Goal: Check status: Check status

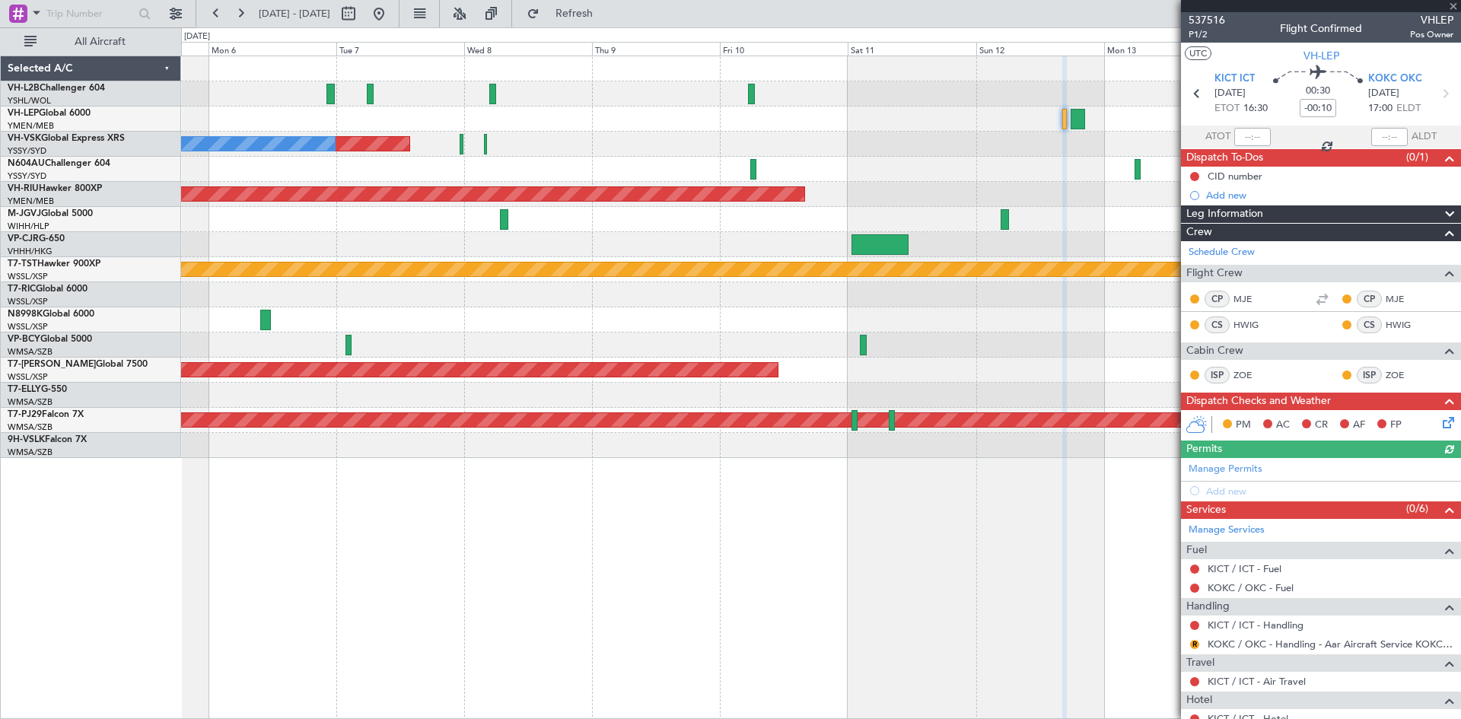
click at [1112, 236] on div "Planned Maint Sydney ([PERSON_NAME] Intl) No Crew Planned Maint [GEOGRAPHIC_DAT…" at bounding box center [820, 257] width 1279 height 402
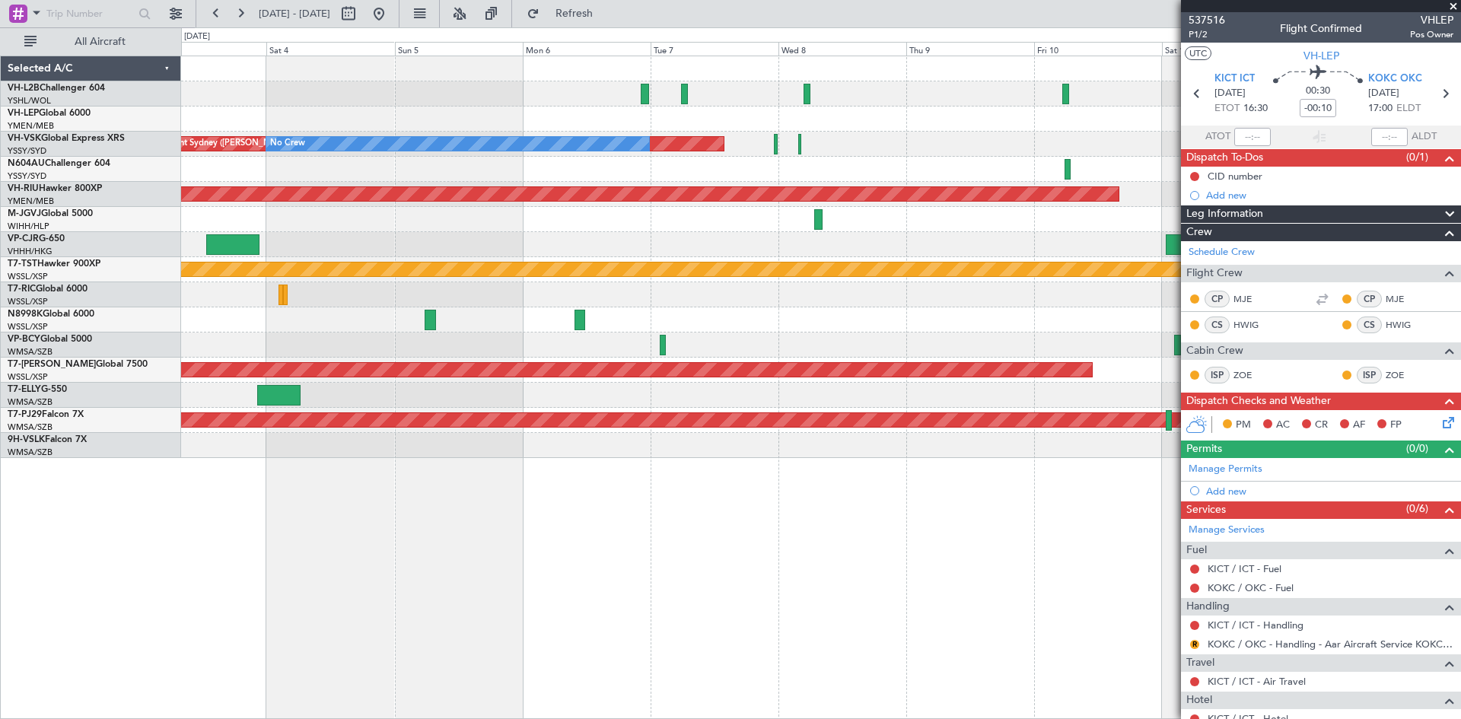
click at [854, 235] on div "Planned Maint Sydney ([PERSON_NAME] Intl) No Crew Planned Maint [GEOGRAPHIC_DAT…" at bounding box center [820, 257] width 1279 height 402
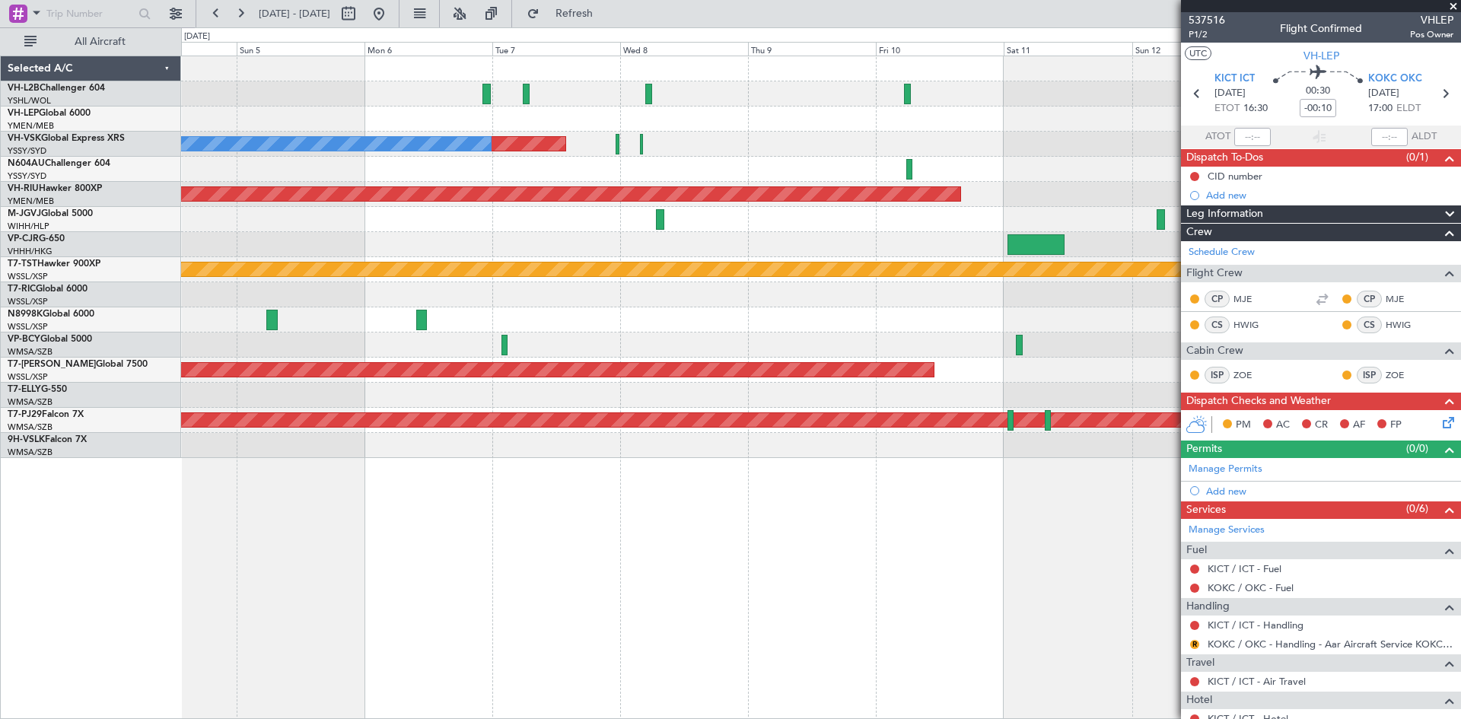
click at [624, 116] on div at bounding box center [820, 119] width 1279 height 25
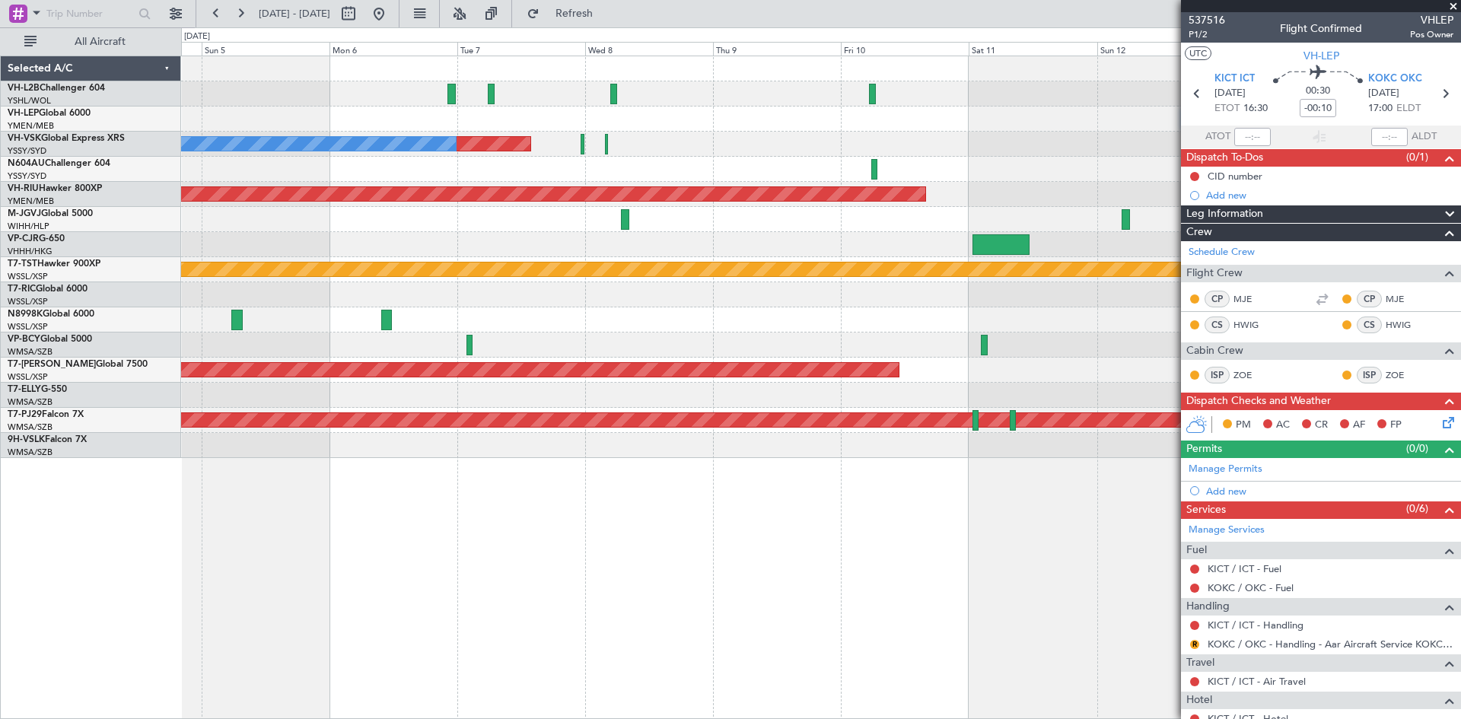
click at [603, 116] on div at bounding box center [820, 119] width 1279 height 25
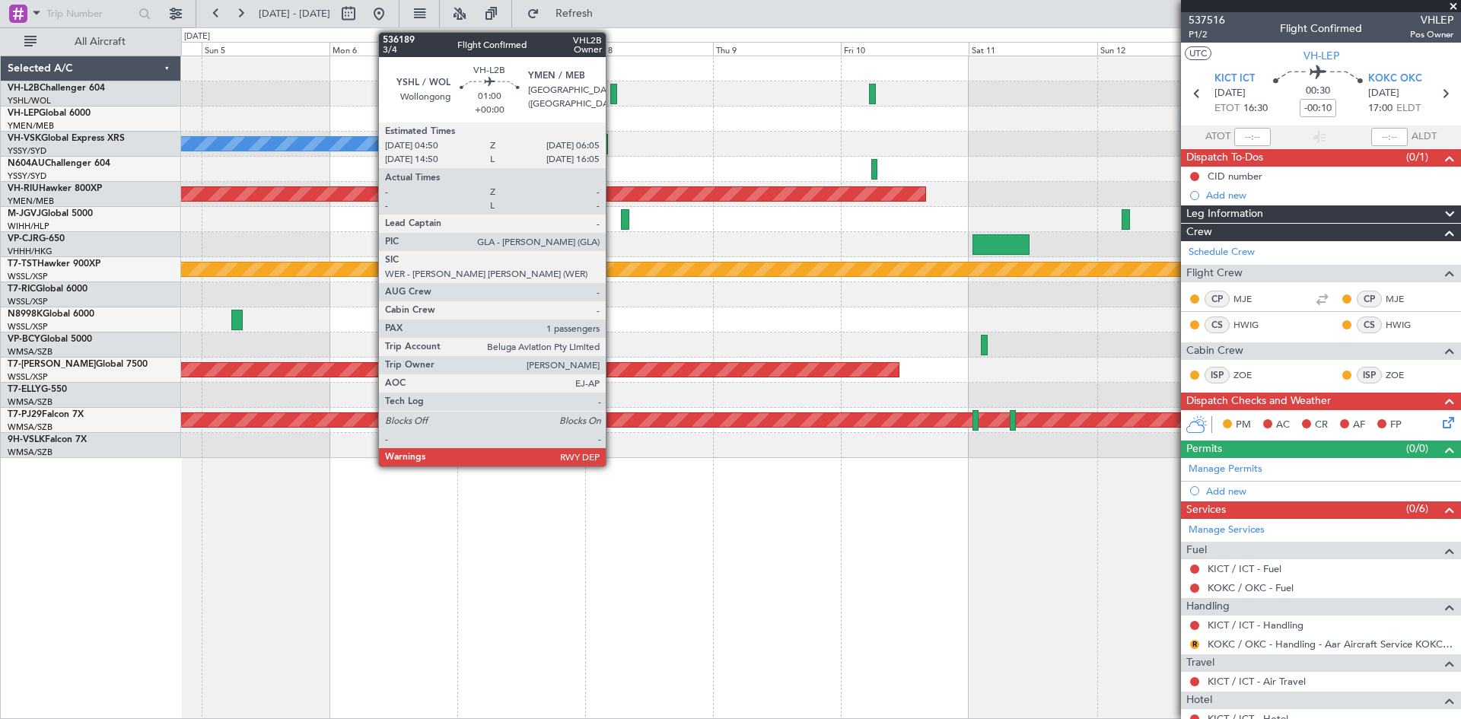
click at [612, 103] on div at bounding box center [613, 94] width 7 height 21
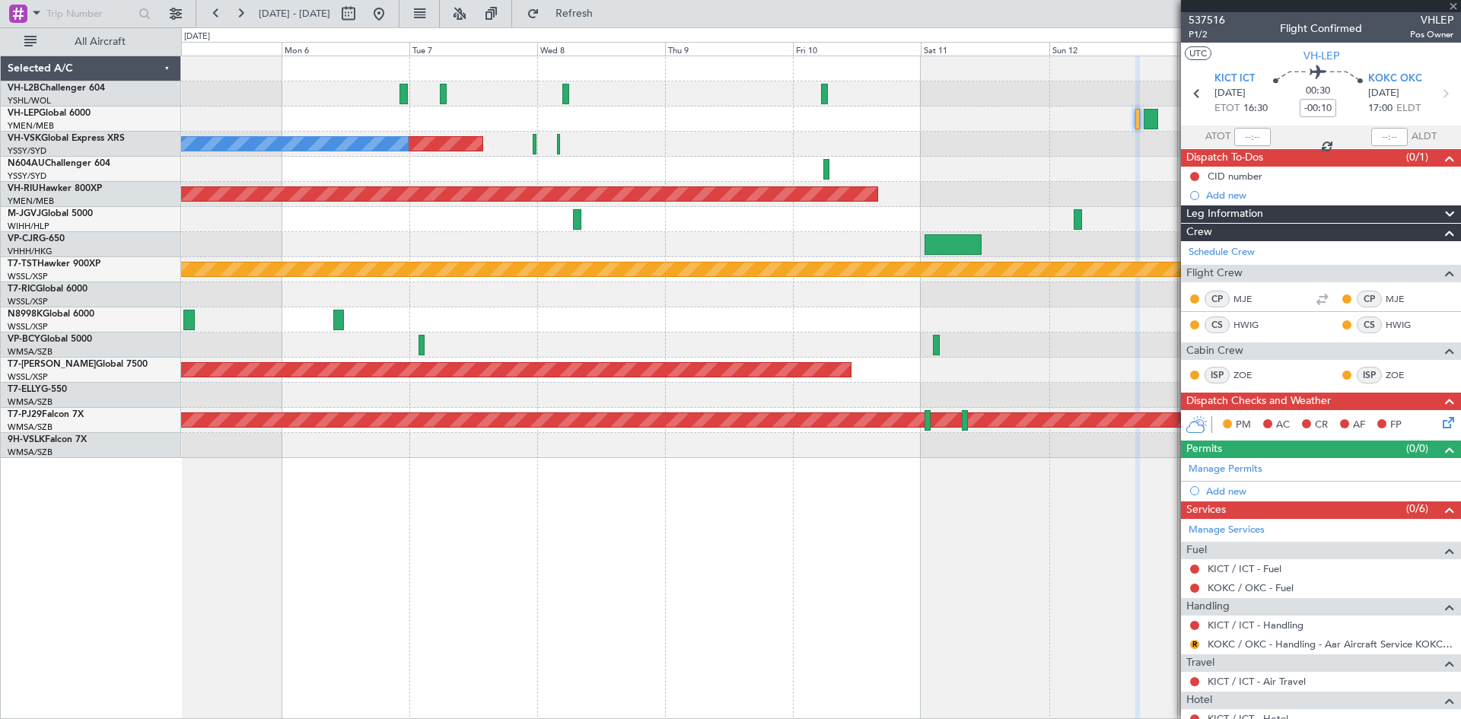
type input "1"
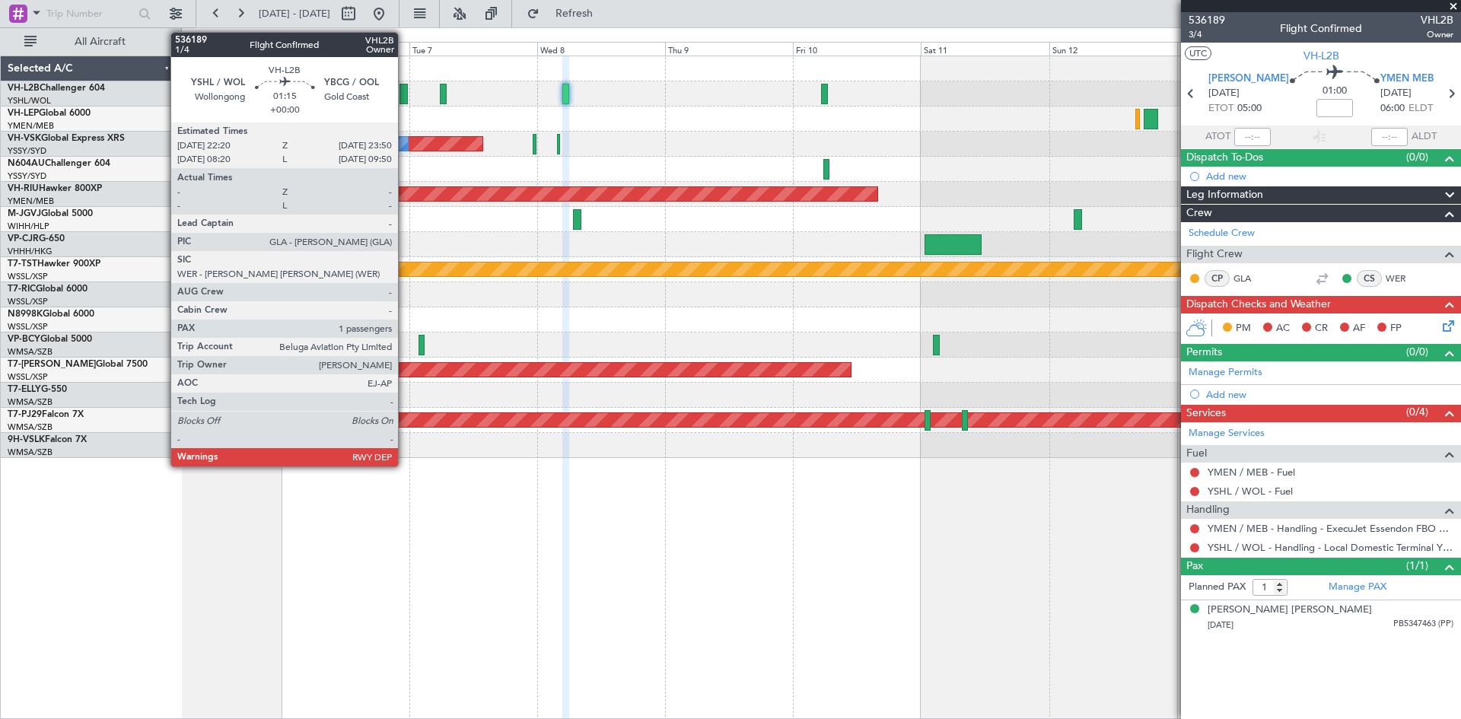
click at [405, 100] on div at bounding box center [403, 94] width 8 height 21
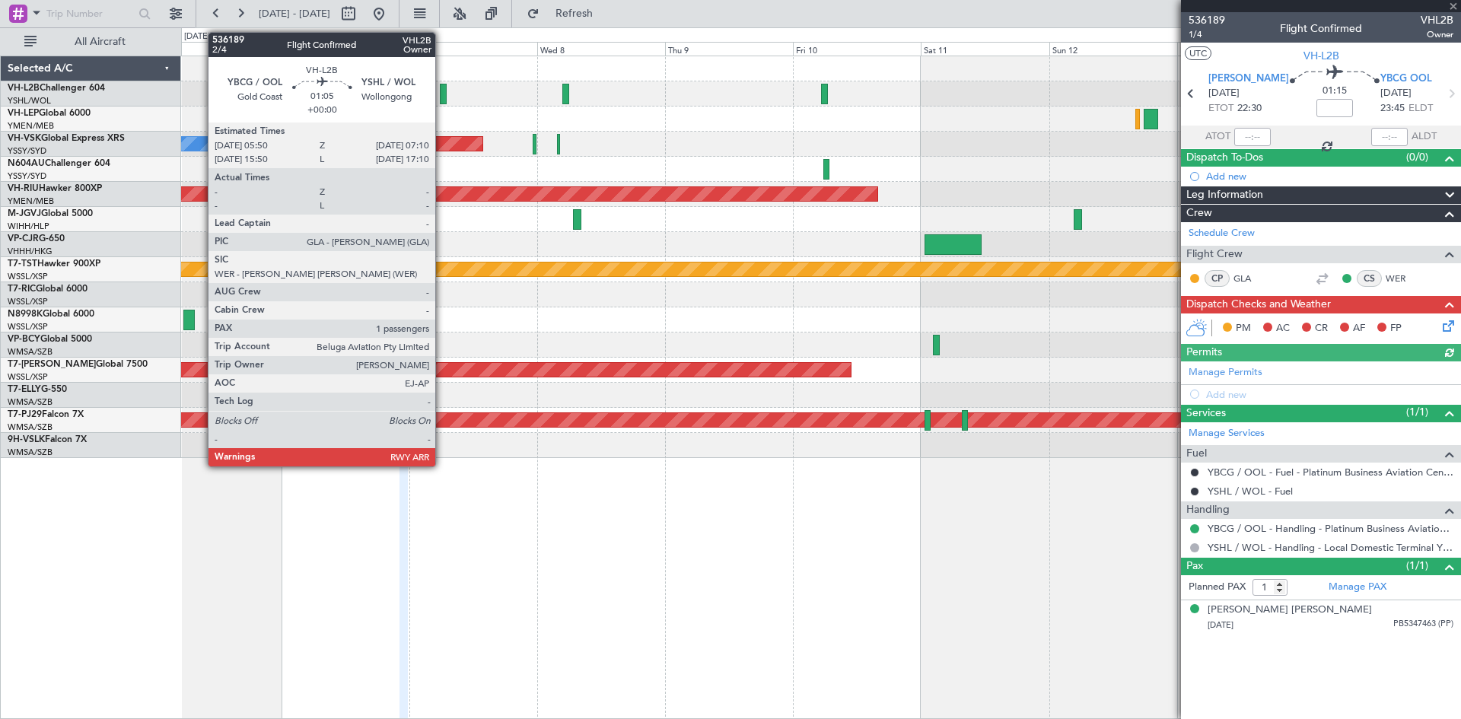
click at [443, 91] on div at bounding box center [444, 94] width 8 height 21
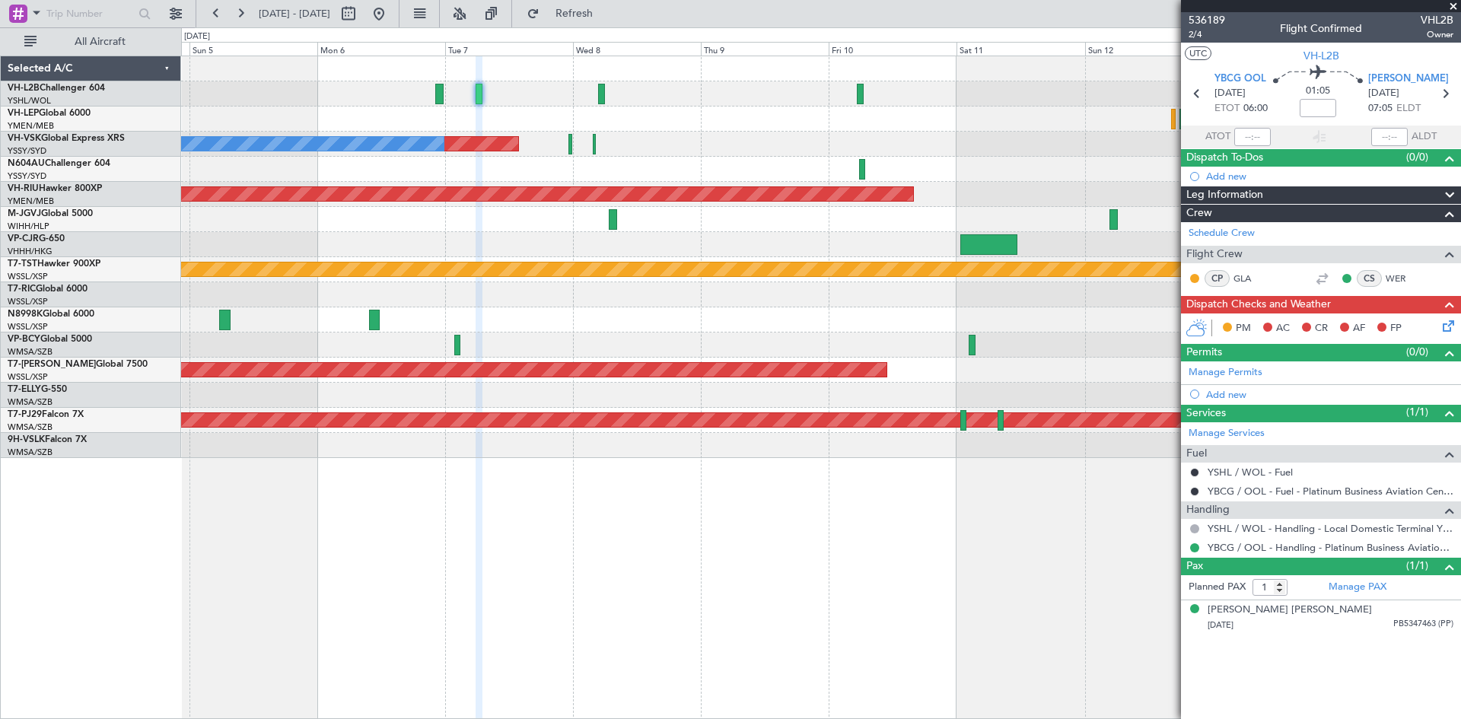
click at [403, 107] on div "Planned Maint Sydney ([PERSON_NAME] Intl) No Crew Planned Maint [GEOGRAPHIC_DAT…" at bounding box center [820, 257] width 1279 height 402
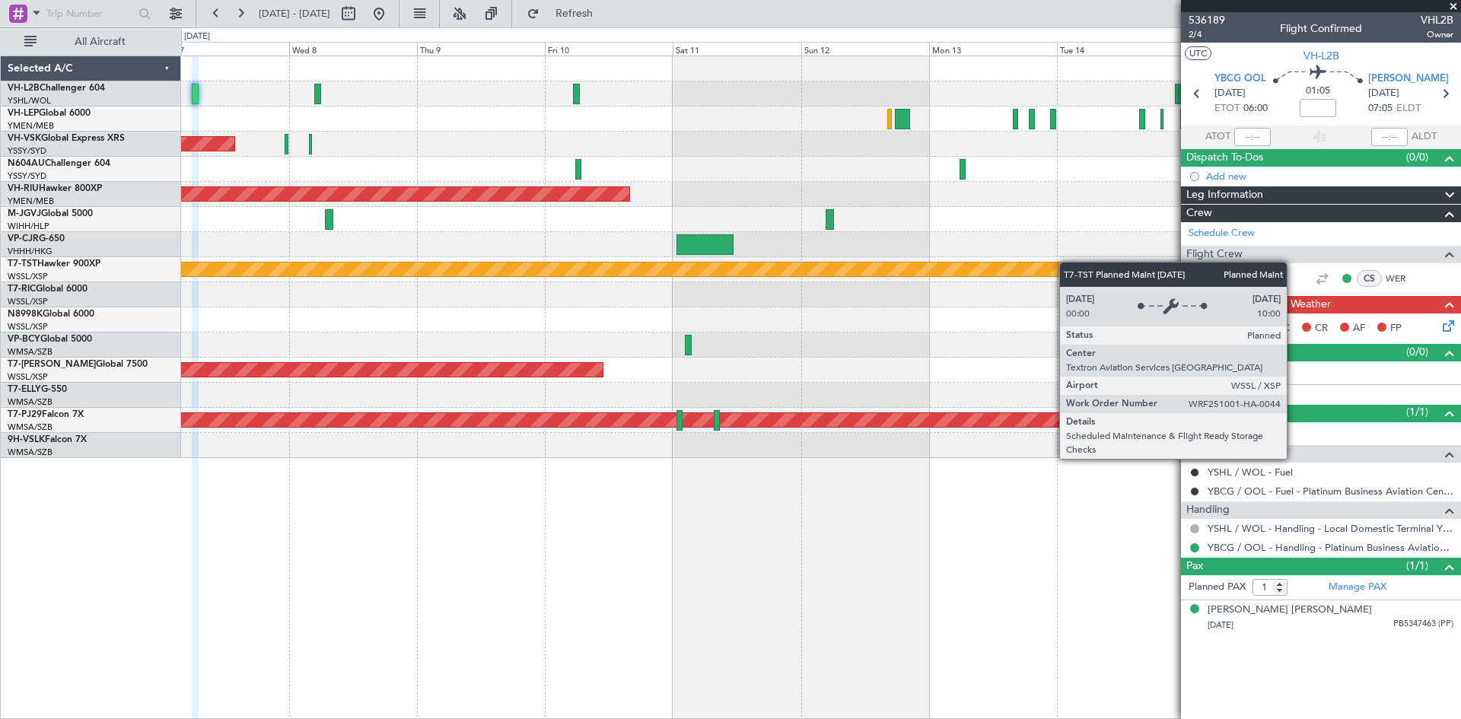
click at [1059, 263] on div "Planned Maint Sydney ([PERSON_NAME] Intl) No Crew Planned Maint [GEOGRAPHIC_DAT…" at bounding box center [820, 257] width 1279 height 402
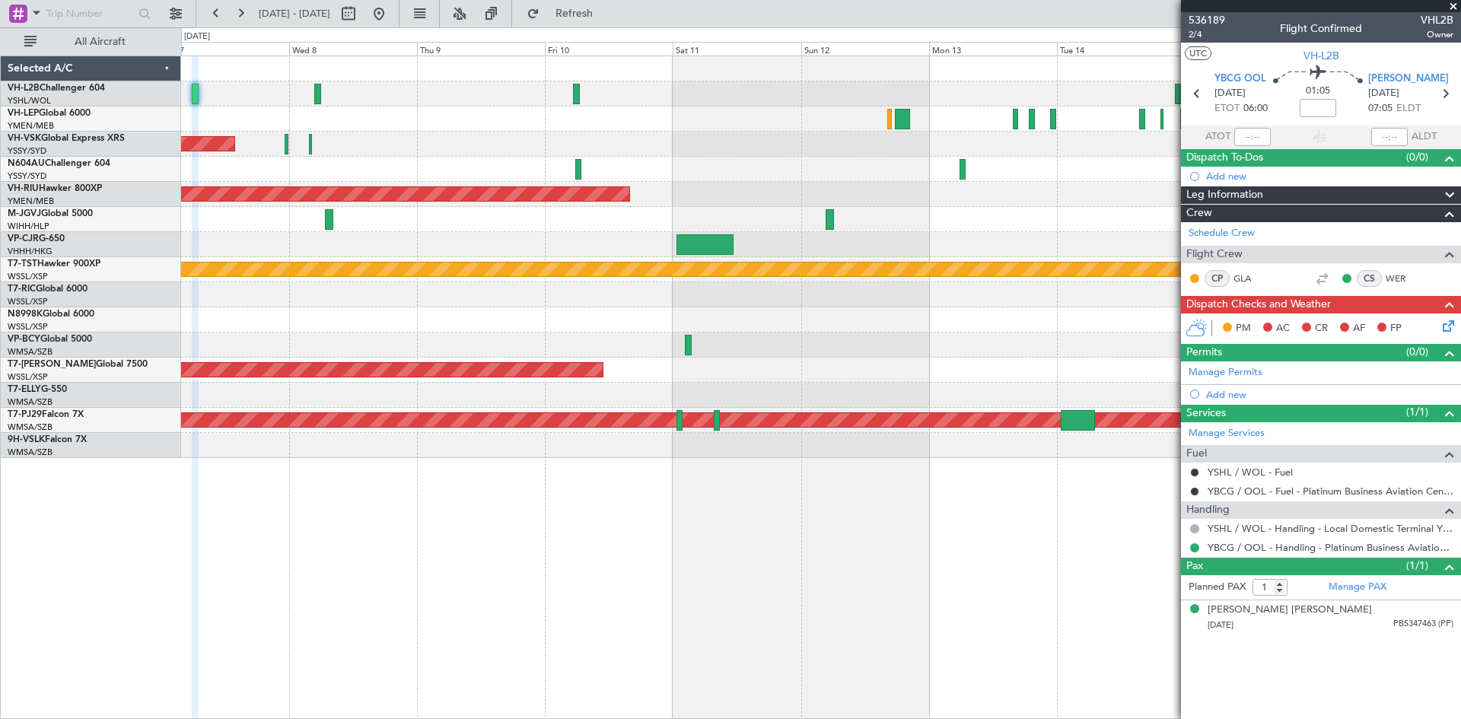
click at [520, 2] on button "Refresh" at bounding box center [565, 14] width 91 height 24
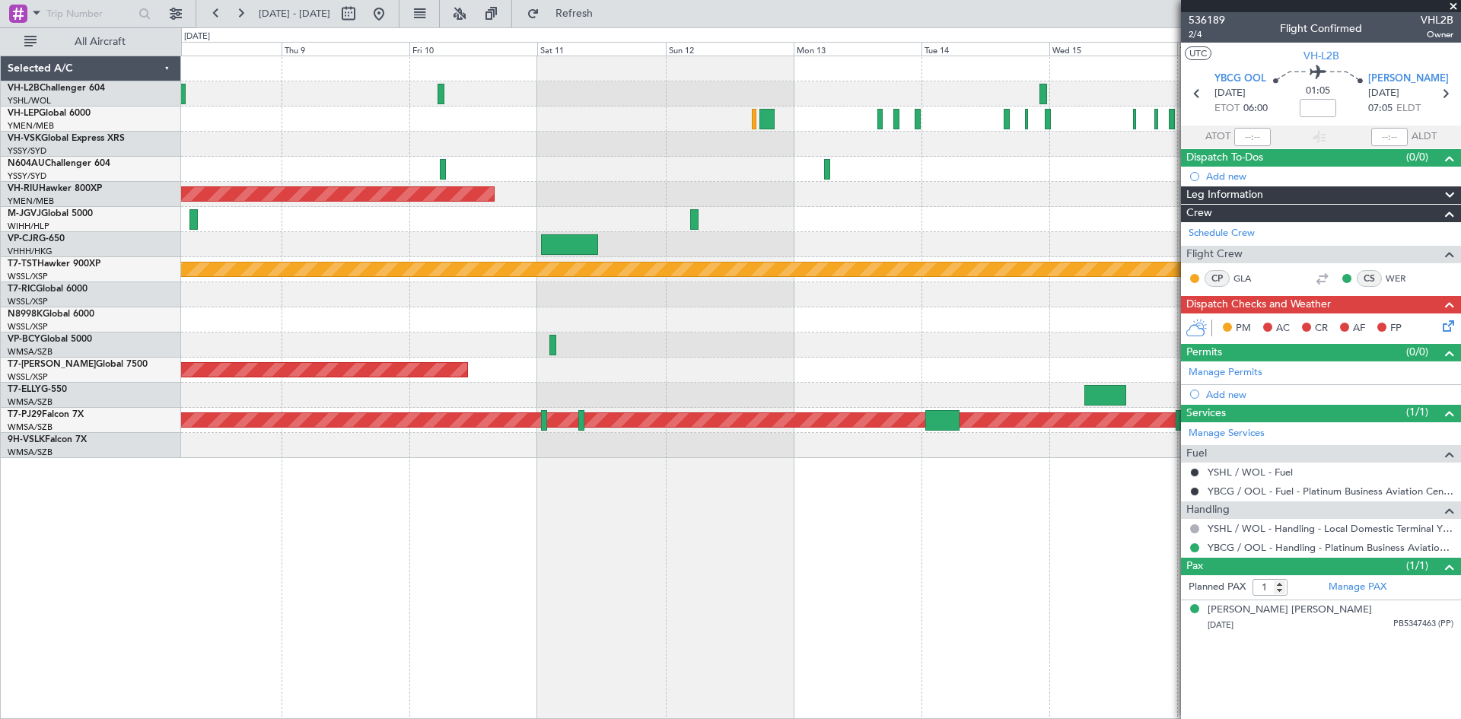
click at [250, 316] on div at bounding box center [820, 319] width 1279 height 25
